Goal: Find specific page/section: Find specific page/section

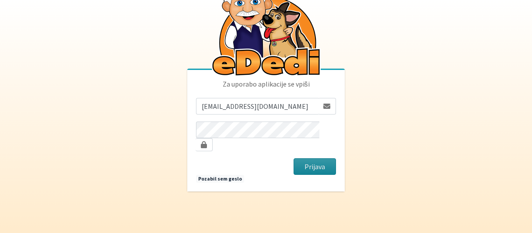
click at [304, 162] on button "Prijava" at bounding box center [314, 166] width 42 height 17
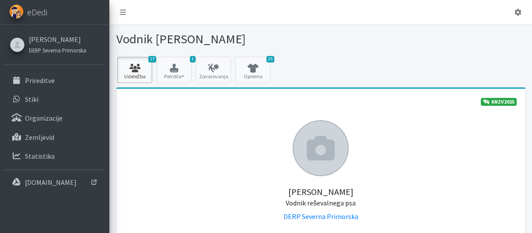
click at [134, 68] on icon at bounding box center [135, 68] width 30 height 9
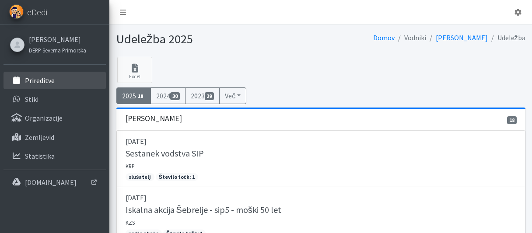
click at [43, 81] on p "Prireditve" at bounding box center [40, 80] width 30 height 9
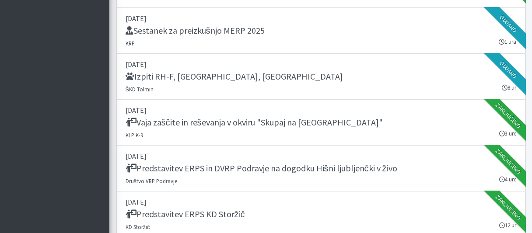
scroll to position [769, 0]
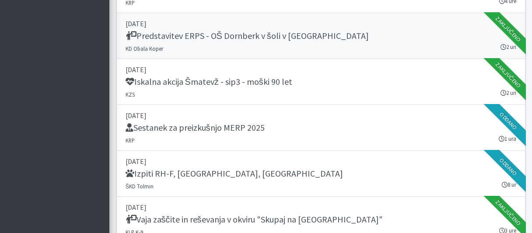
click at [205, 33] on h5 "Predstavitev ERPS - OŠ Dornberk v šoli v naravi" at bounding box center [246, 36] width 243 height 10
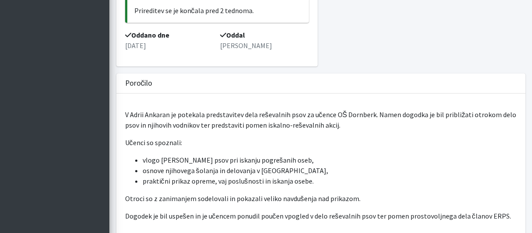
scroll to position [233, 0]
